Goal: Task Accomplishment & Management: Use online tool/utility

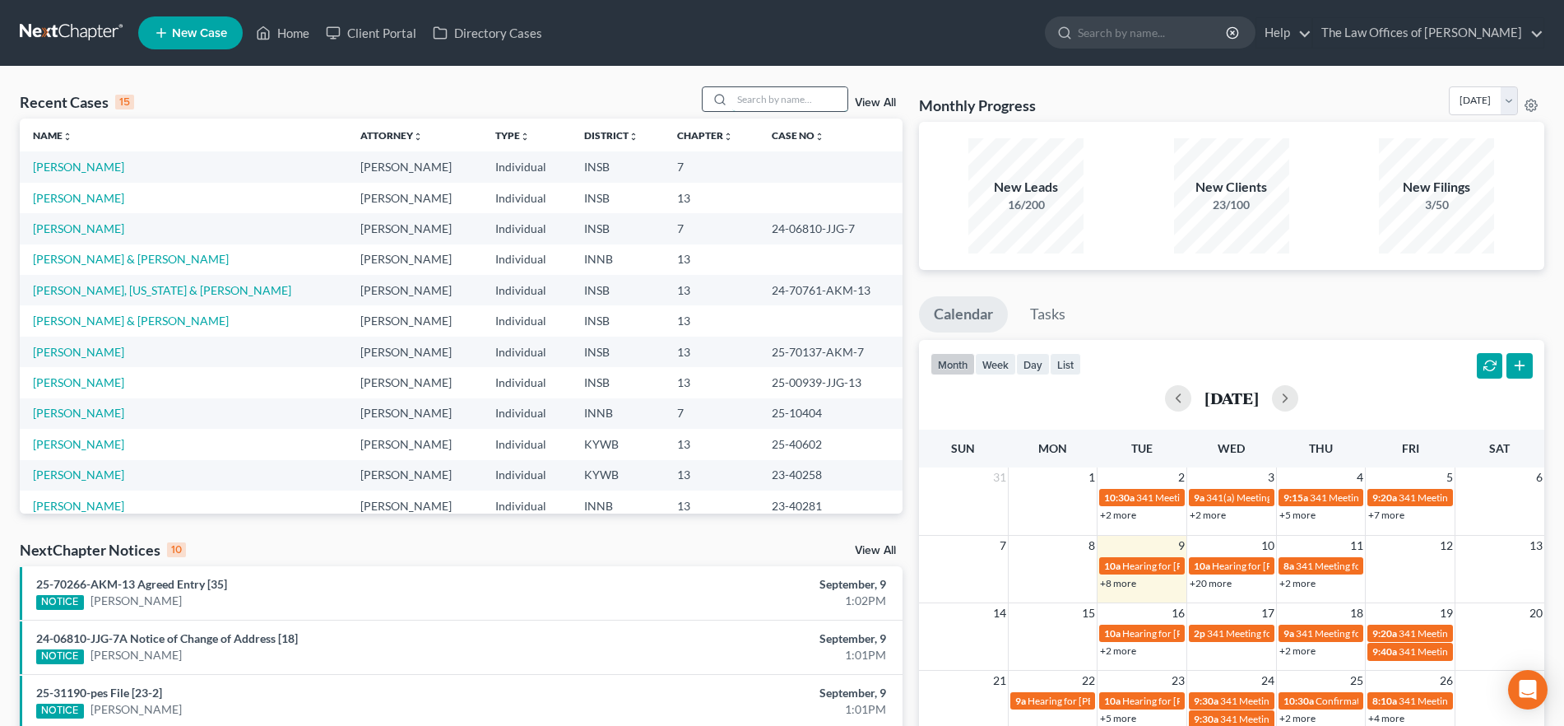
click at [768, 99] on input "search" at bounding box center [789, 99] width 115 height 24
type input "[PERSON_NAME]"
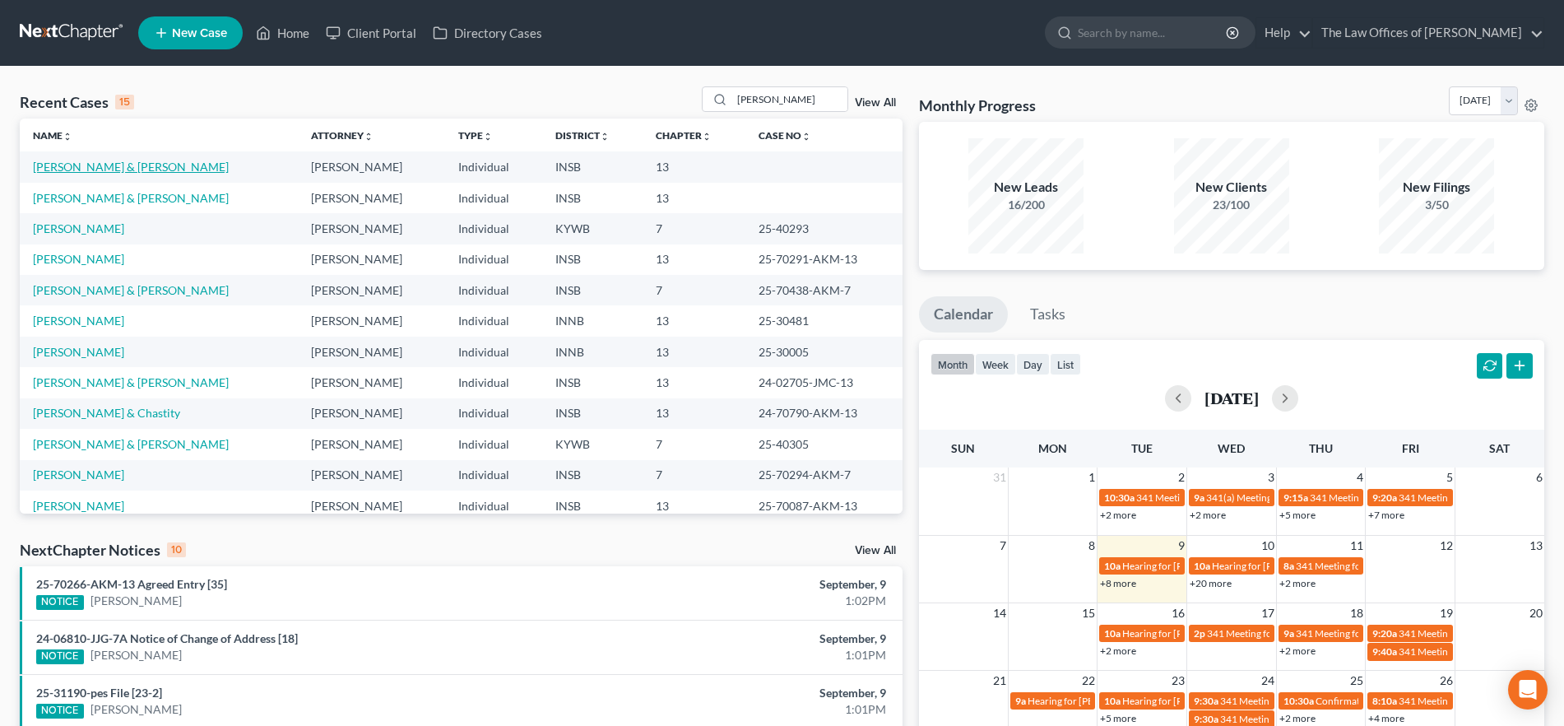
click at [57, 164] on link "[PERSON_NAME] & [PERSON_NAME]" at bounding box center [131, 167] width 196 height 14
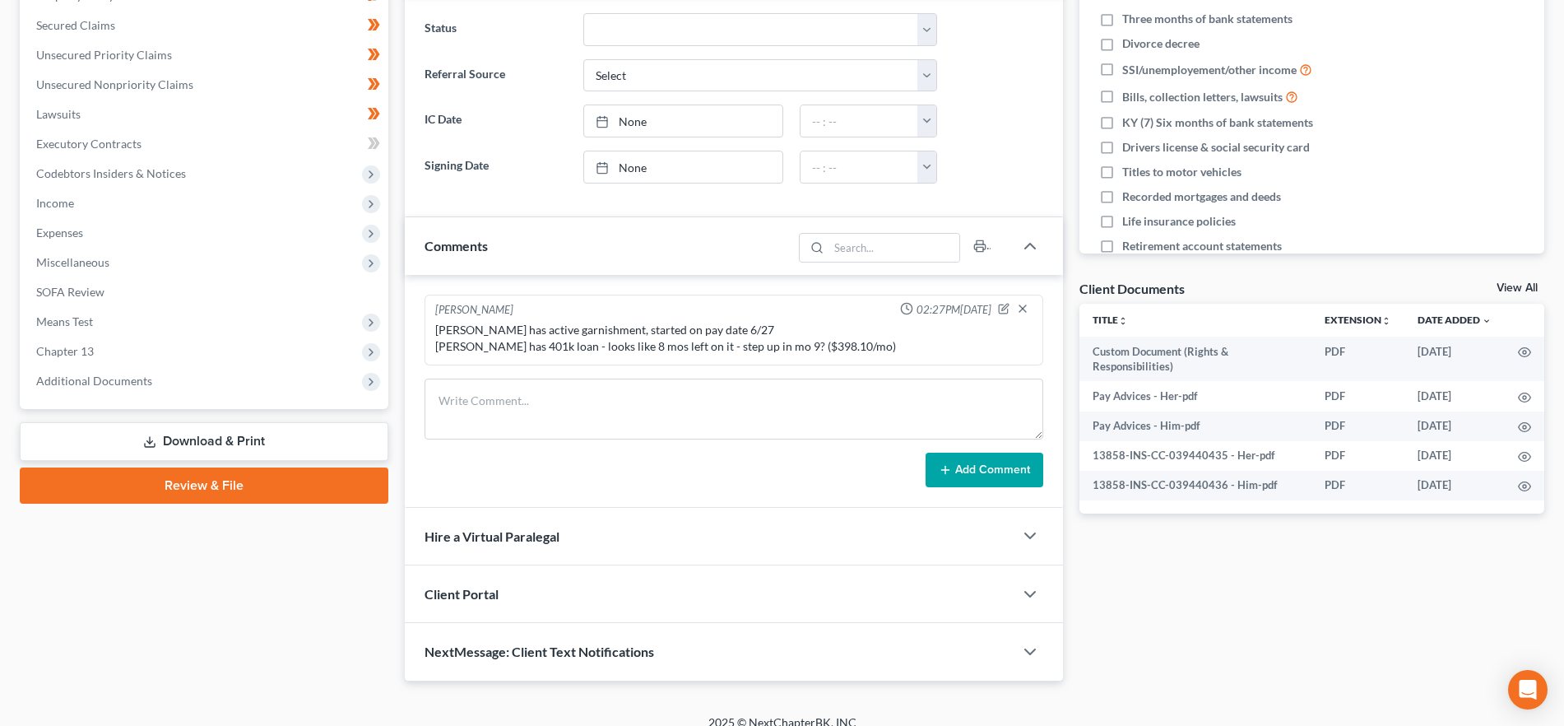
scroll to position [356, 0]
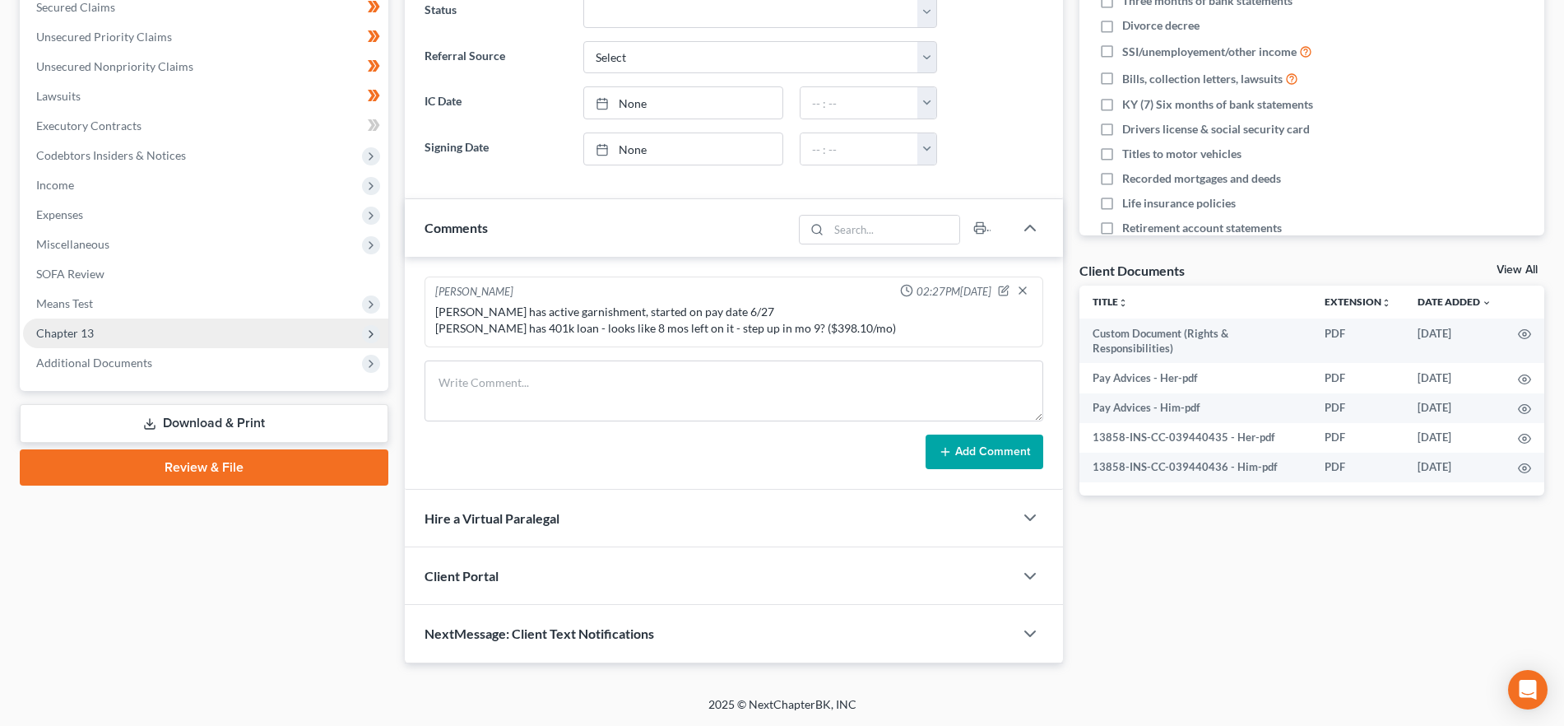
click at [132, 338] on span "Chapter 13" at bounding box center [205, 333] width 365 height 30
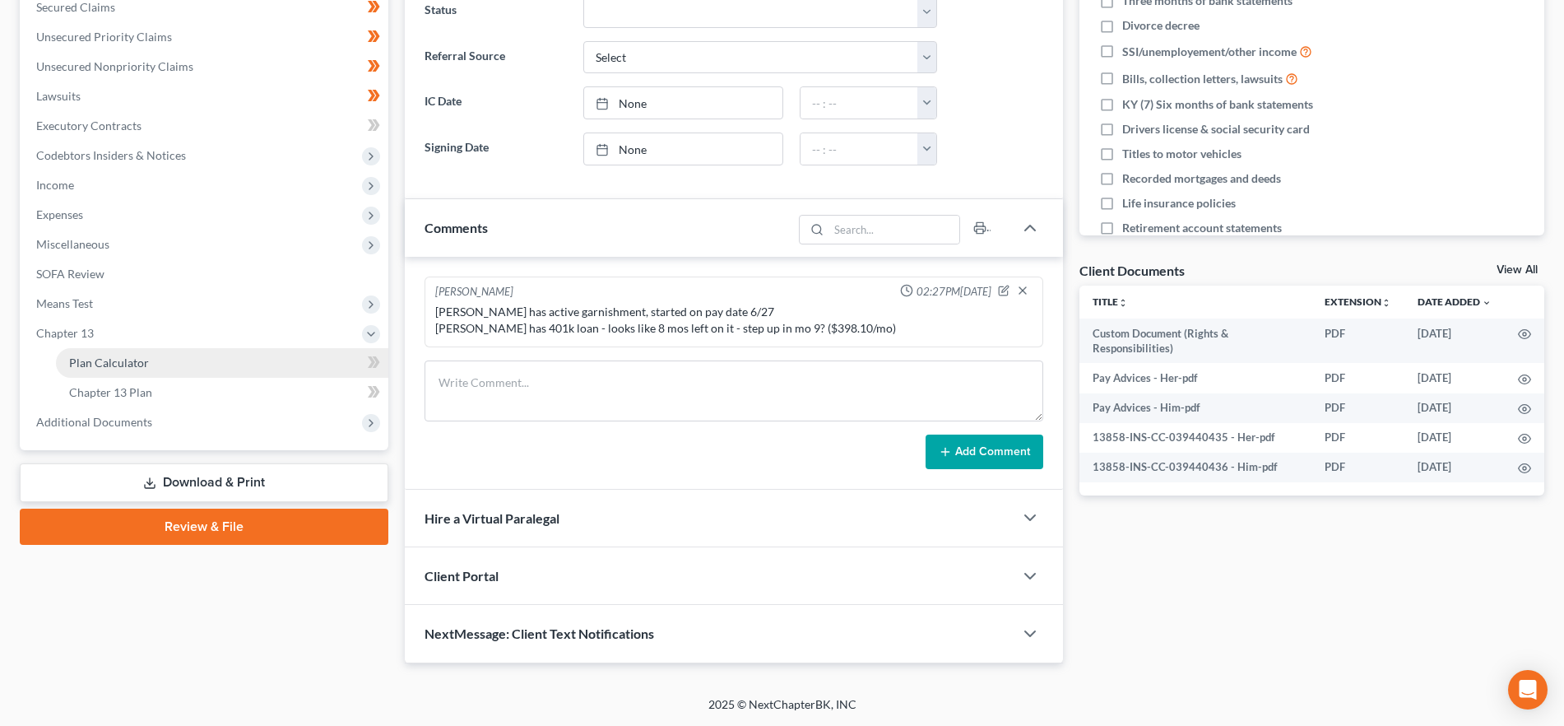
click at [150, 362] on link "Plan Calculator" at bounding box center [222, 363] width 332 height 30
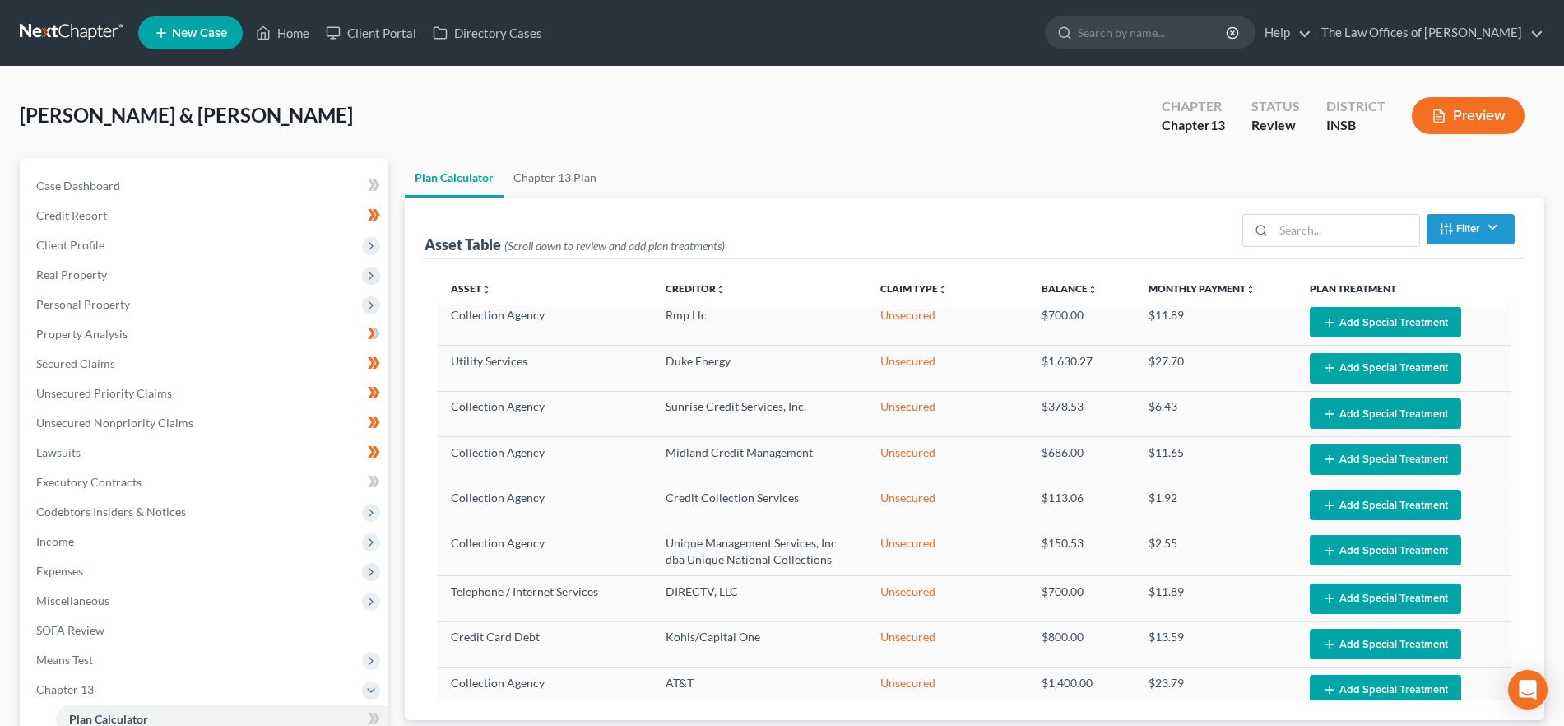
select select "59"
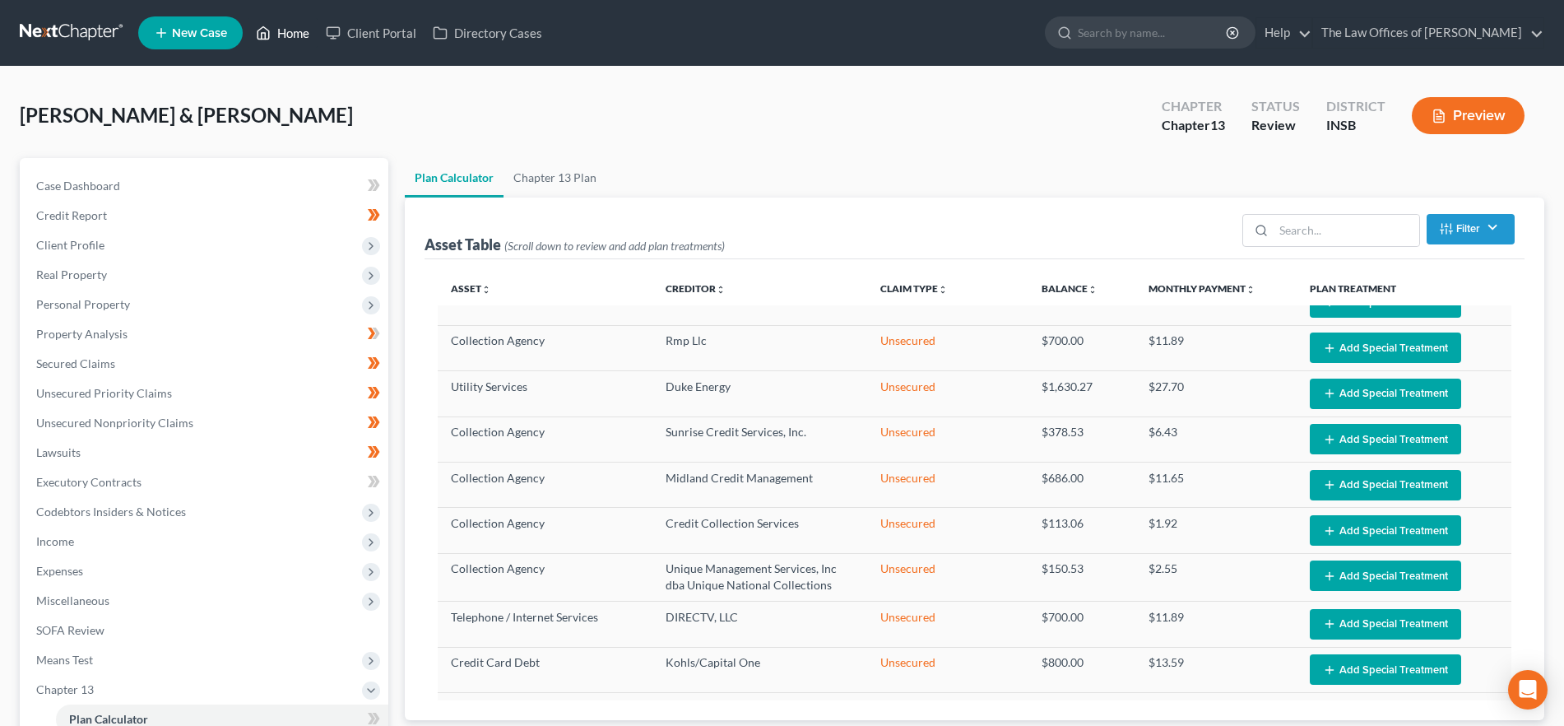
drag, startPoint x: 294, startPoint y: 26, endPoint x: 378, endPoint y: 92, distance: 107.2
click at [294, 26] on link "Home" at bounding box center [283, 33] width 70 height 30
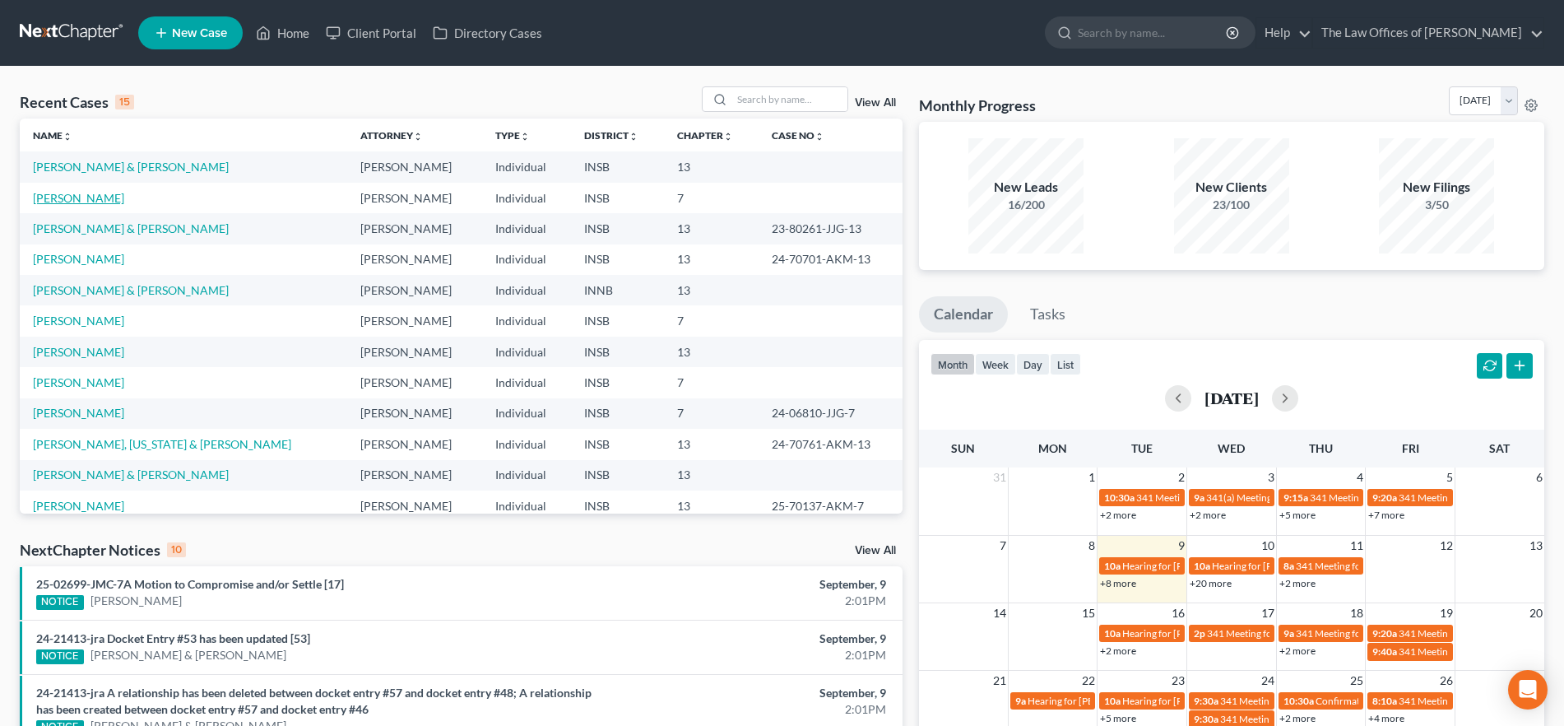
click at [97, 200] on link "[PERSON_NAME]" at bounding box center [78, 198] width 91 height 14
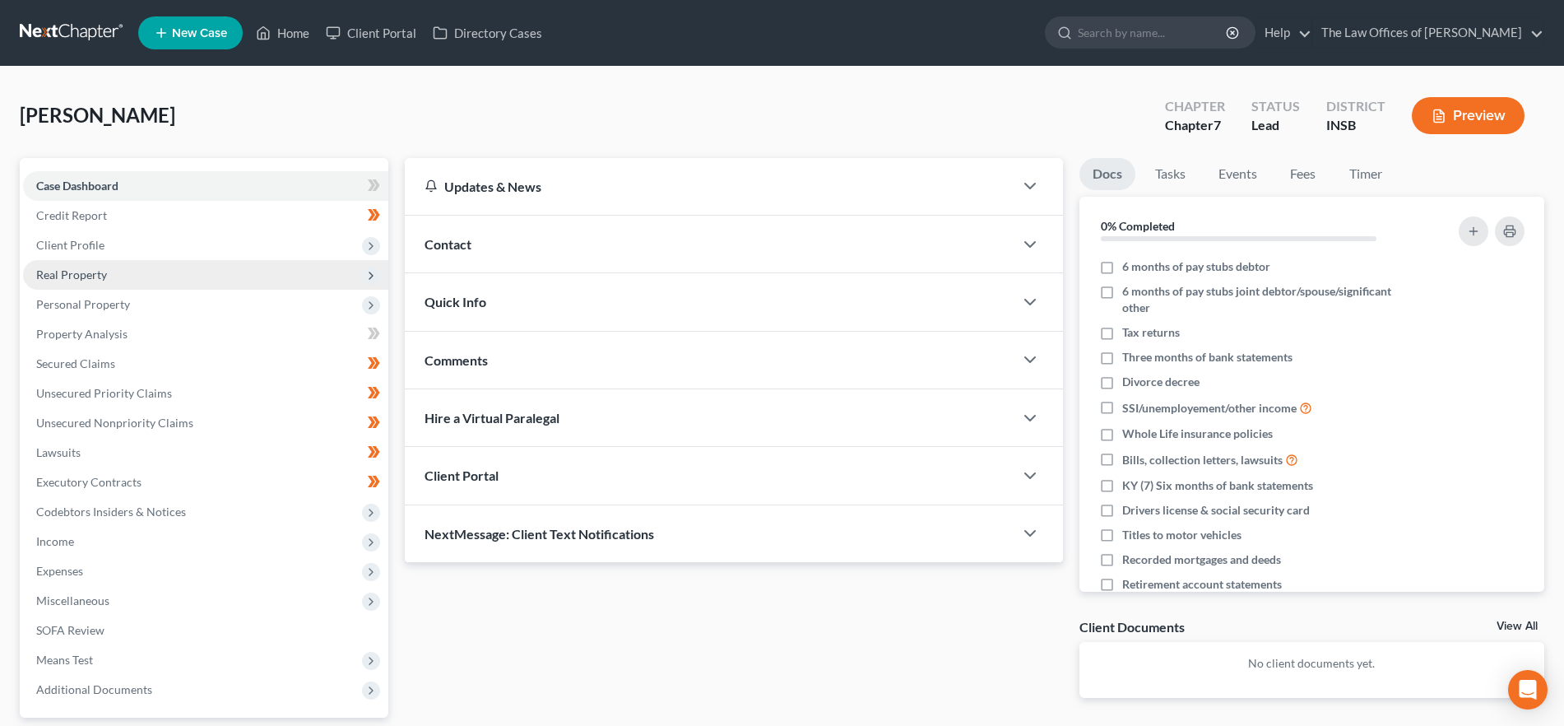
click at [123, 283] on span "Real Property" at bounding box center [205, 275] width 365 height 30
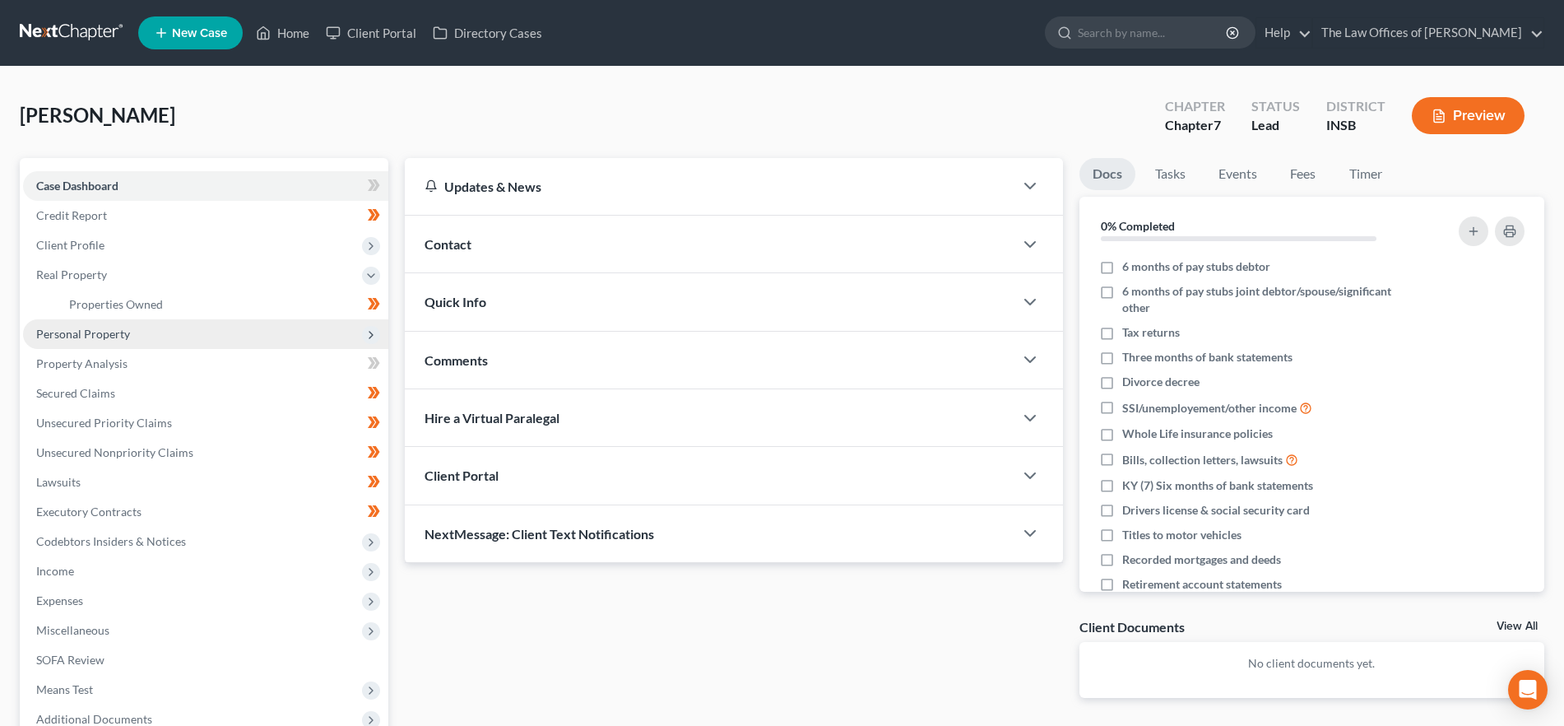
click at [134, 341] on span "Personal Property" at bounding box center [205, 334] width 365 height 30
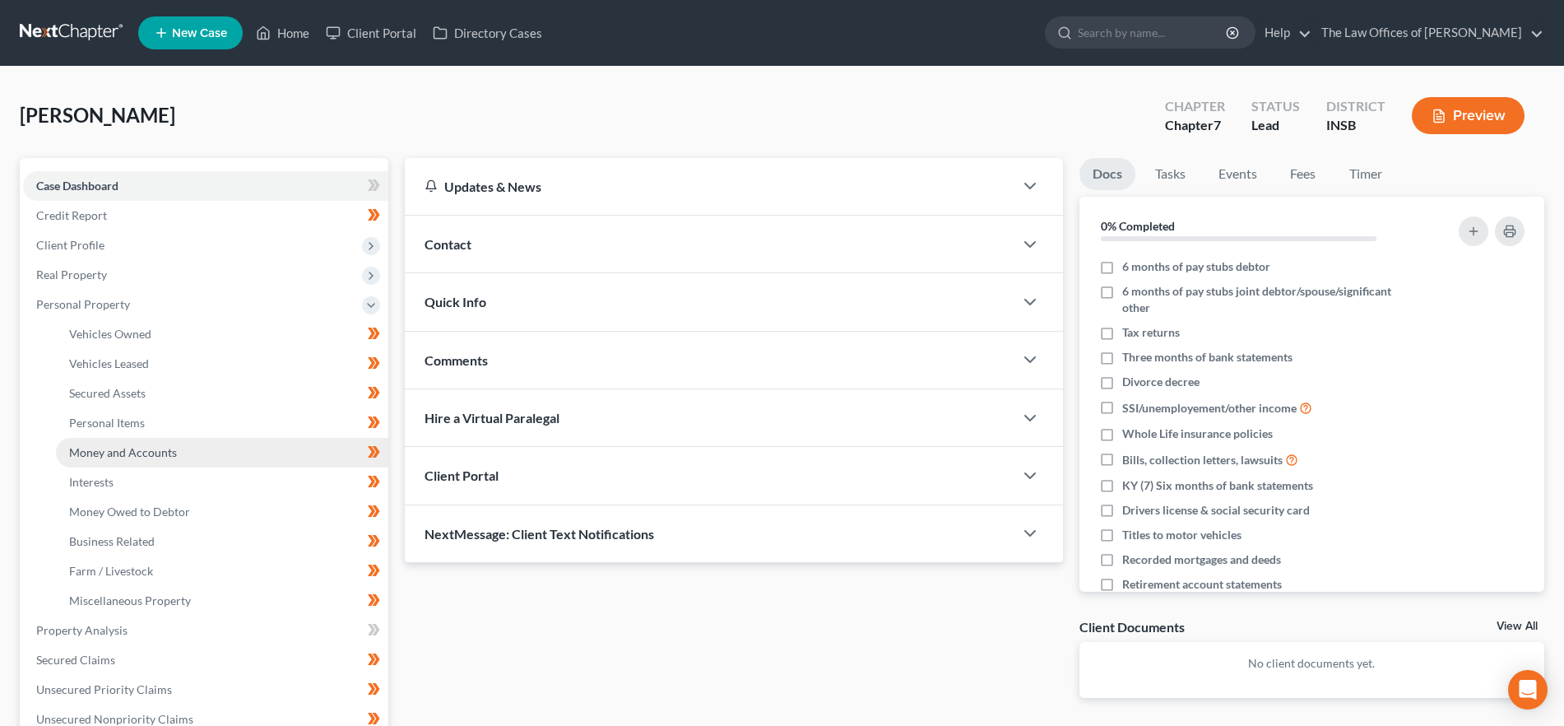
click at [145, 449] on span "Money and Accounts" at bounding box center [123, 452] width 108 height 14
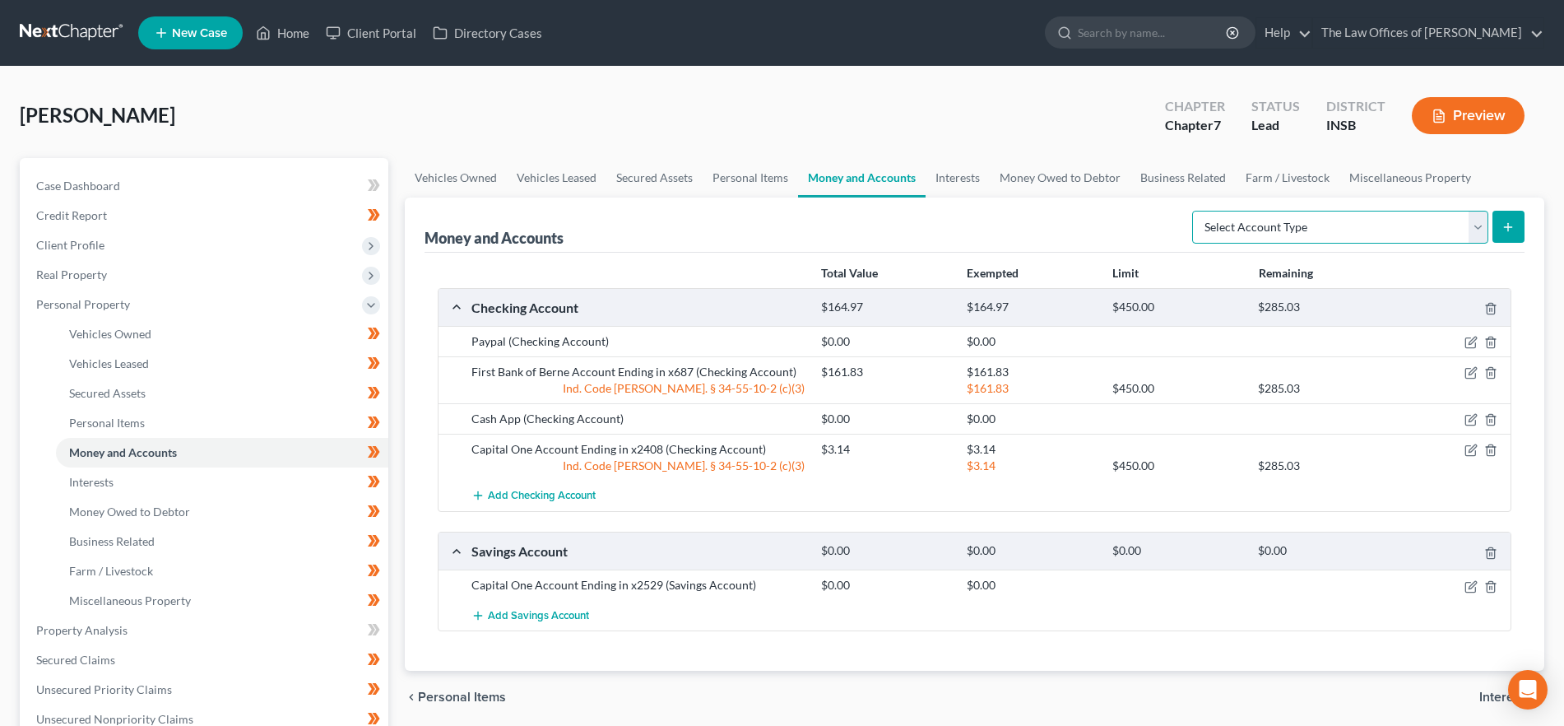
click at [1327, 220] on select "Select Account Type Brokerage Cash on Hand Certificates of Deposit Checking Acc…" at bounding box center [1340, 227] width 296 height 33
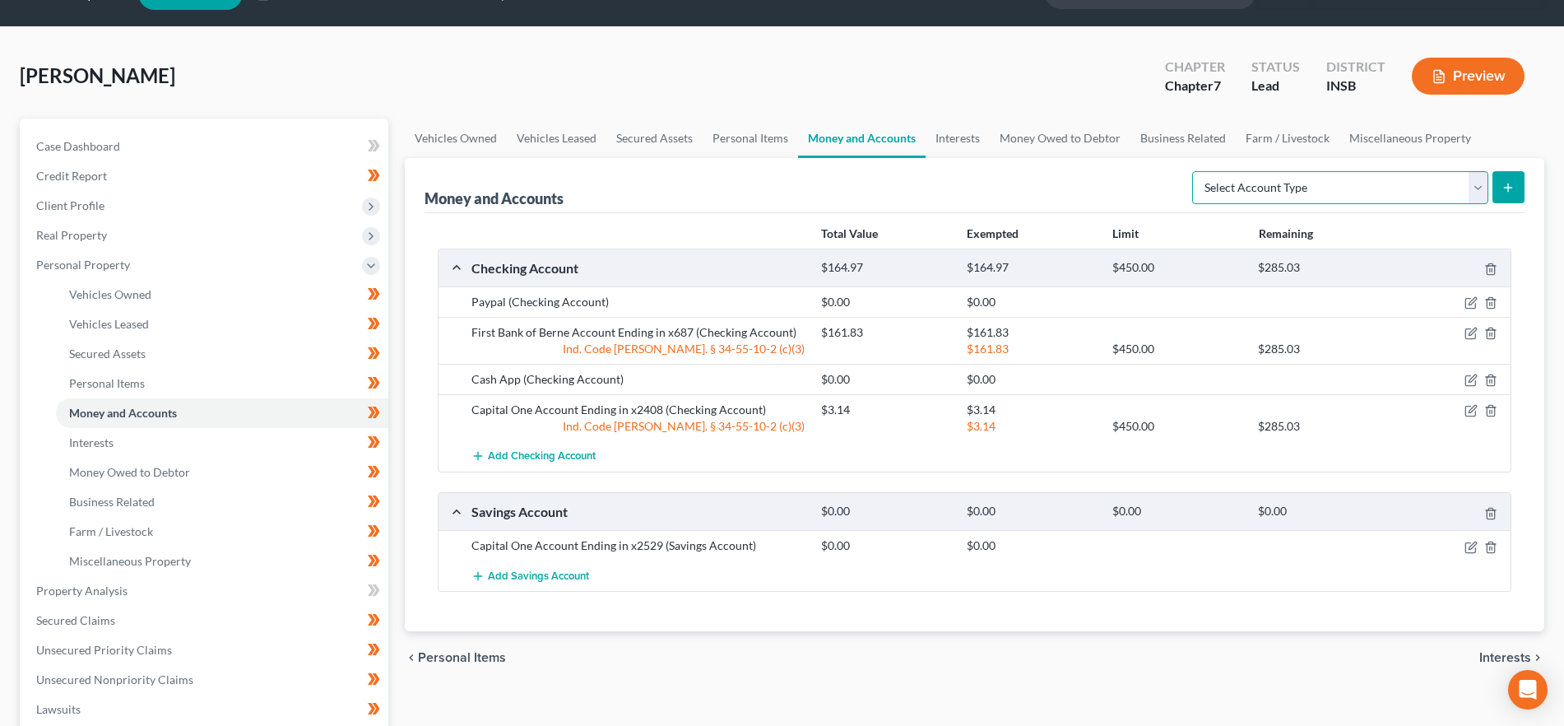
scroll to position [53, 0]
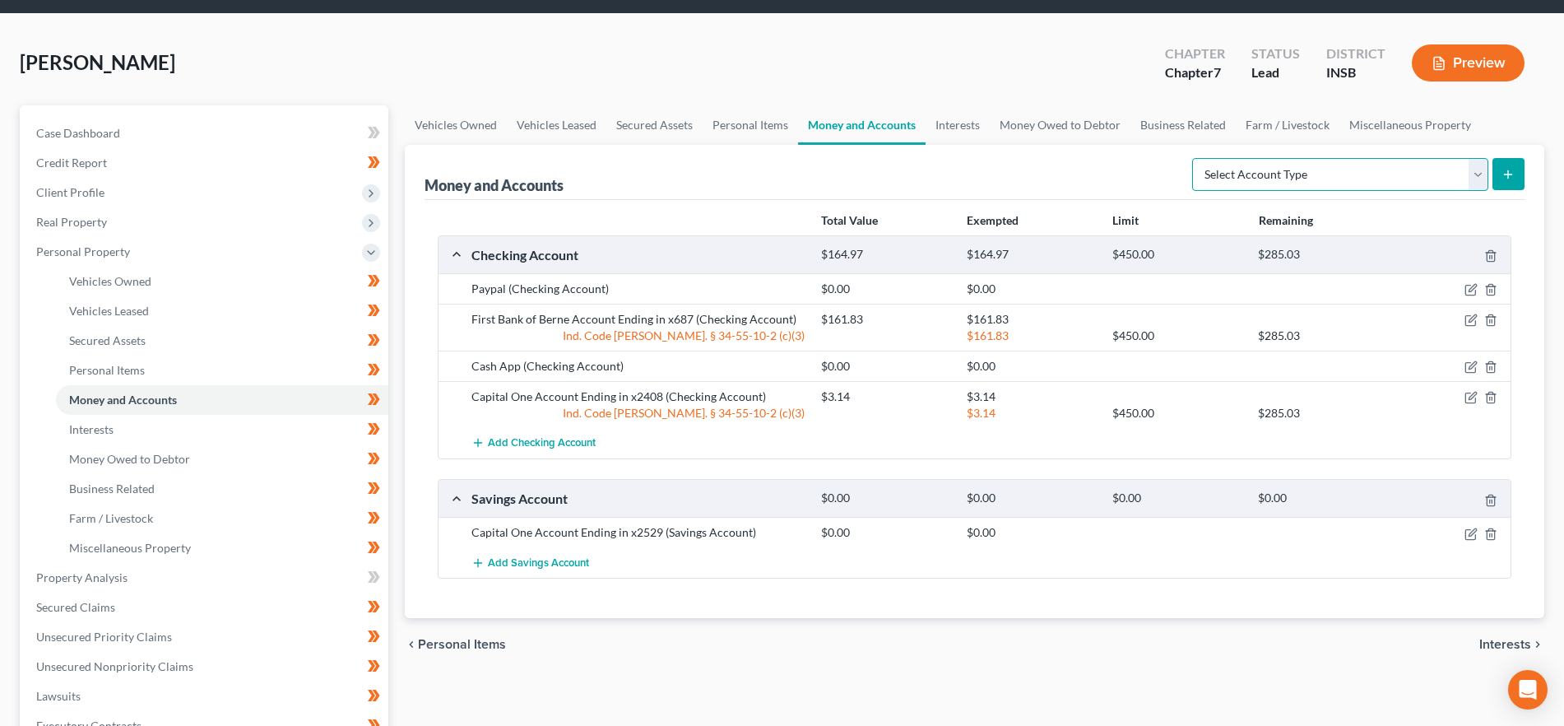
click at [1322, 168] on select "Select Account Type Brokerage Cash on Hand Certificates of Deposit Checking Acc…" at bounding box center [1340, 174] width 296 height 33
click at [1264, 600] on div "Total Value Exempted Limit Remaining Checking Account $164.97 $164.97 $450.00 $…" at bounding box center [975, 409] width 1100 height 419
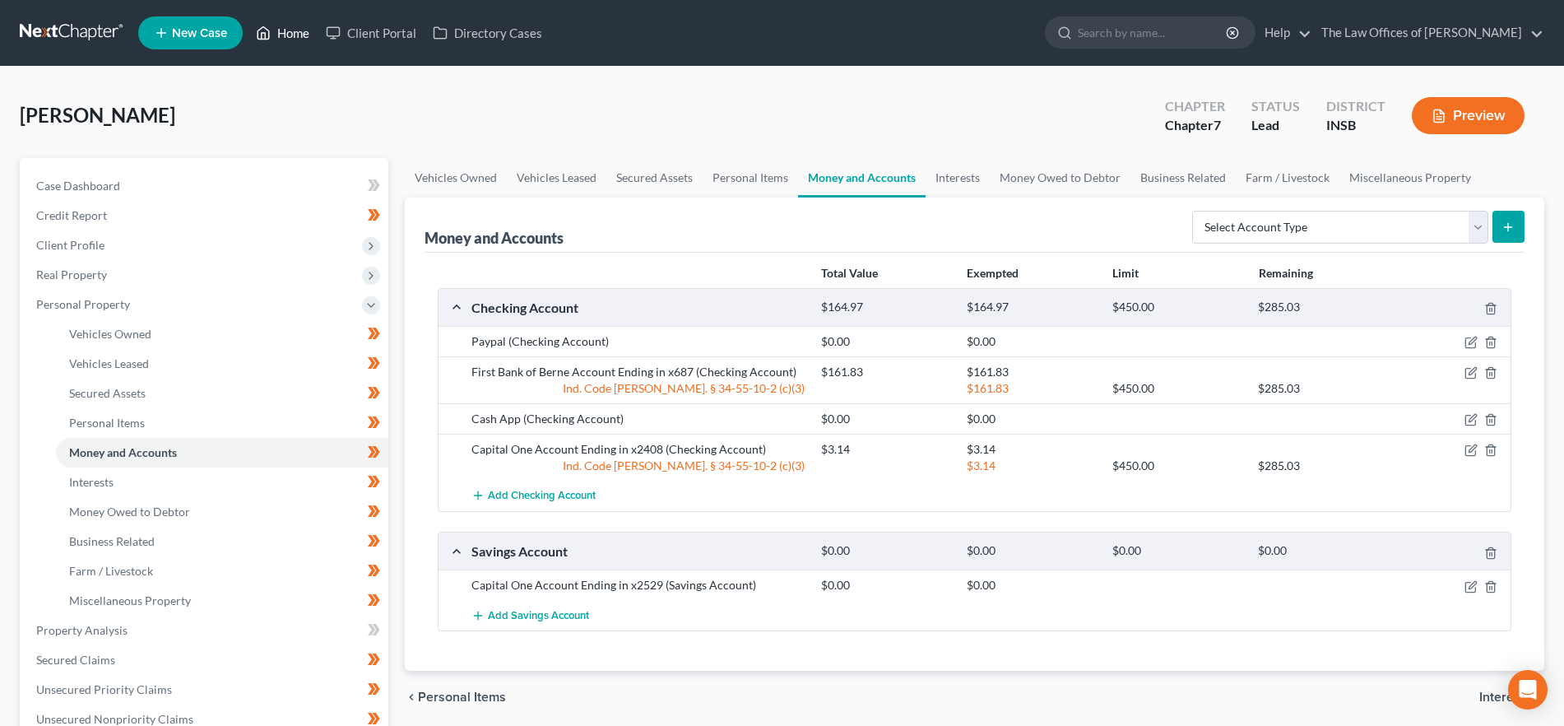
click at [279, 23] on link "Home" at bounding box center [283, 33] width 70 height 30
